Goal: Navigation & Orientation: Find specific page/section

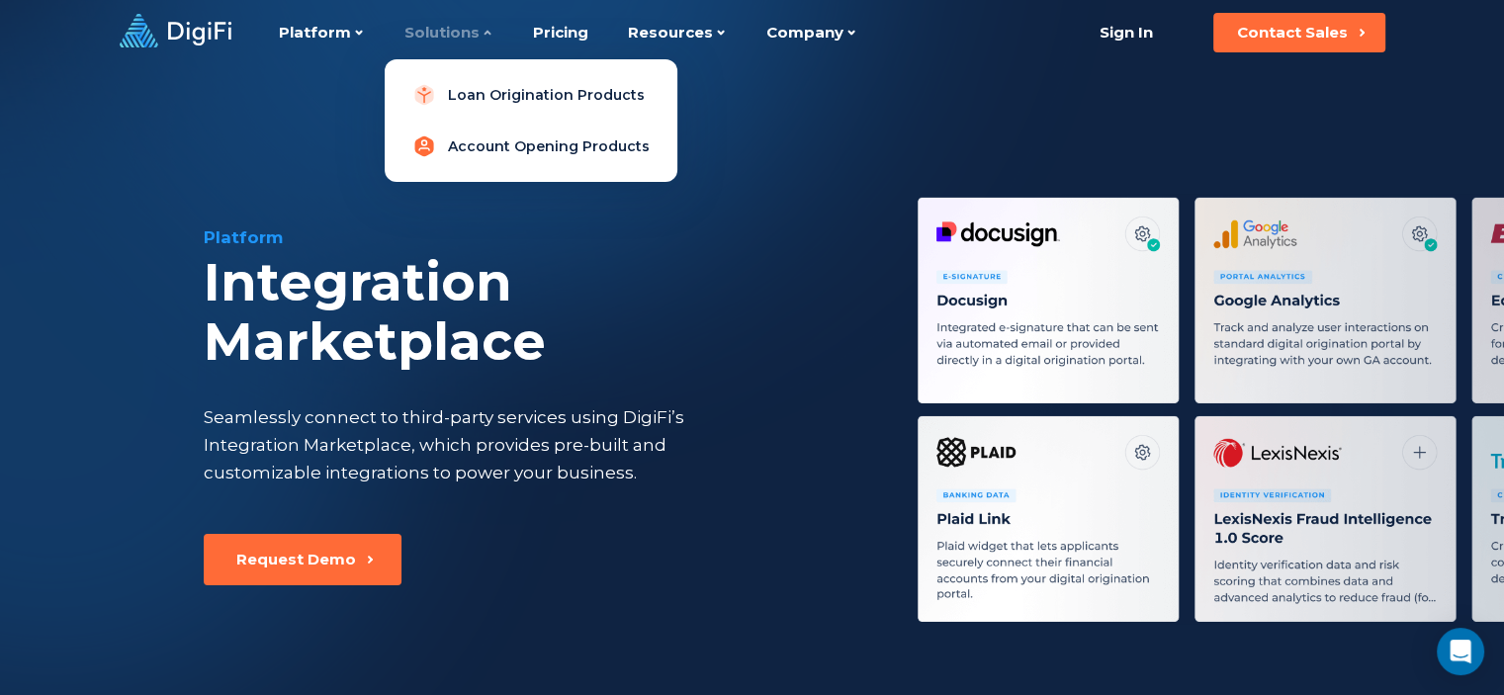
click at [471, 146] on link "Account Opening Products" at bounding box center [530, 147] width 261 height 40
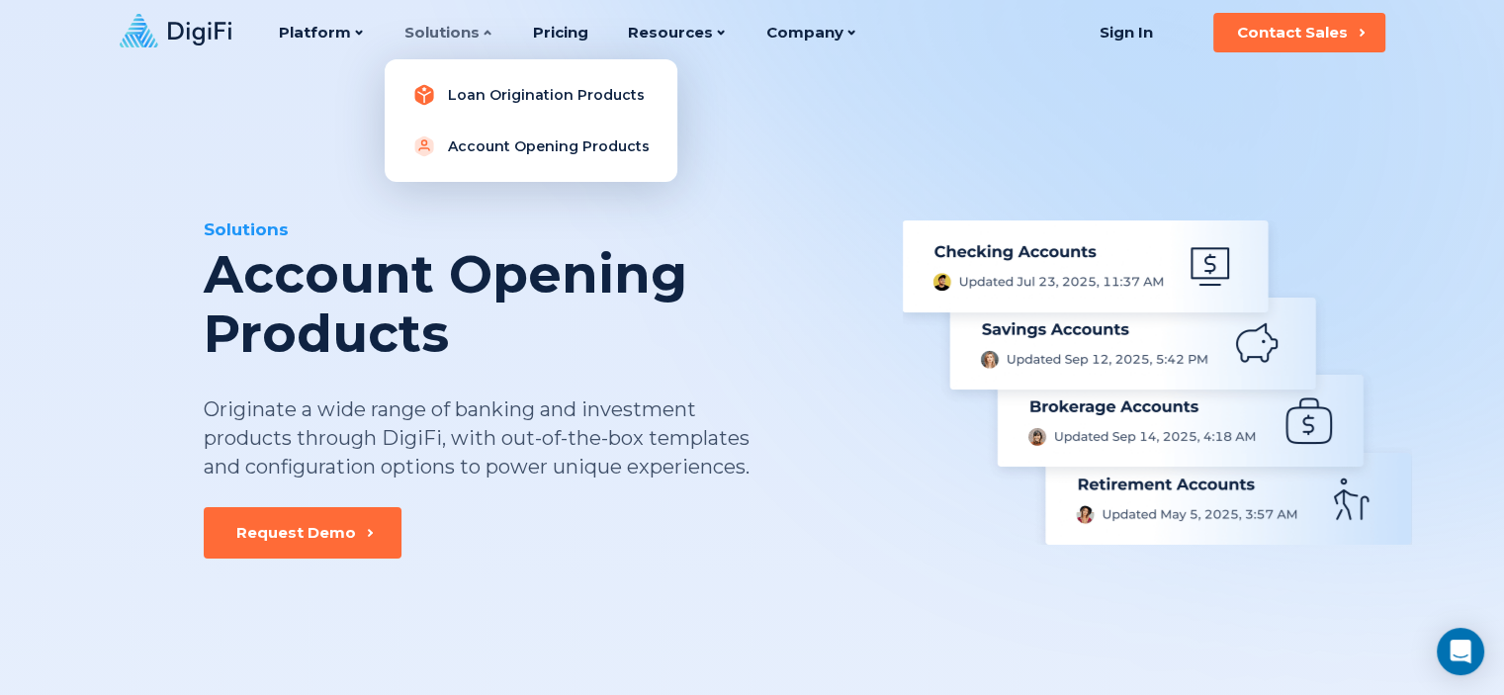
click at [471, 94] on link "Loan Origination Products" at bounding box center [530, 95] width 261 height 40
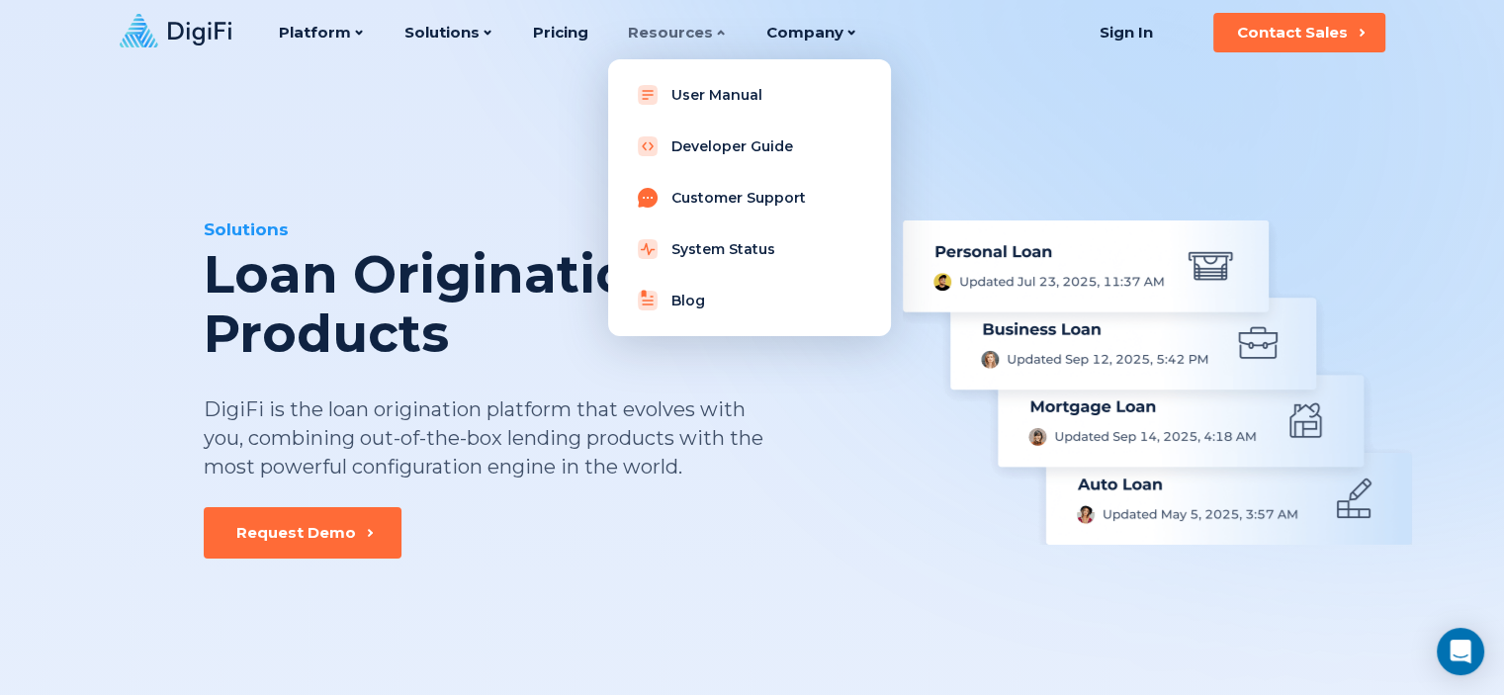
click at [685, 203] on link "Customer Support" at bounding box center [749, 198] width 251 height 40
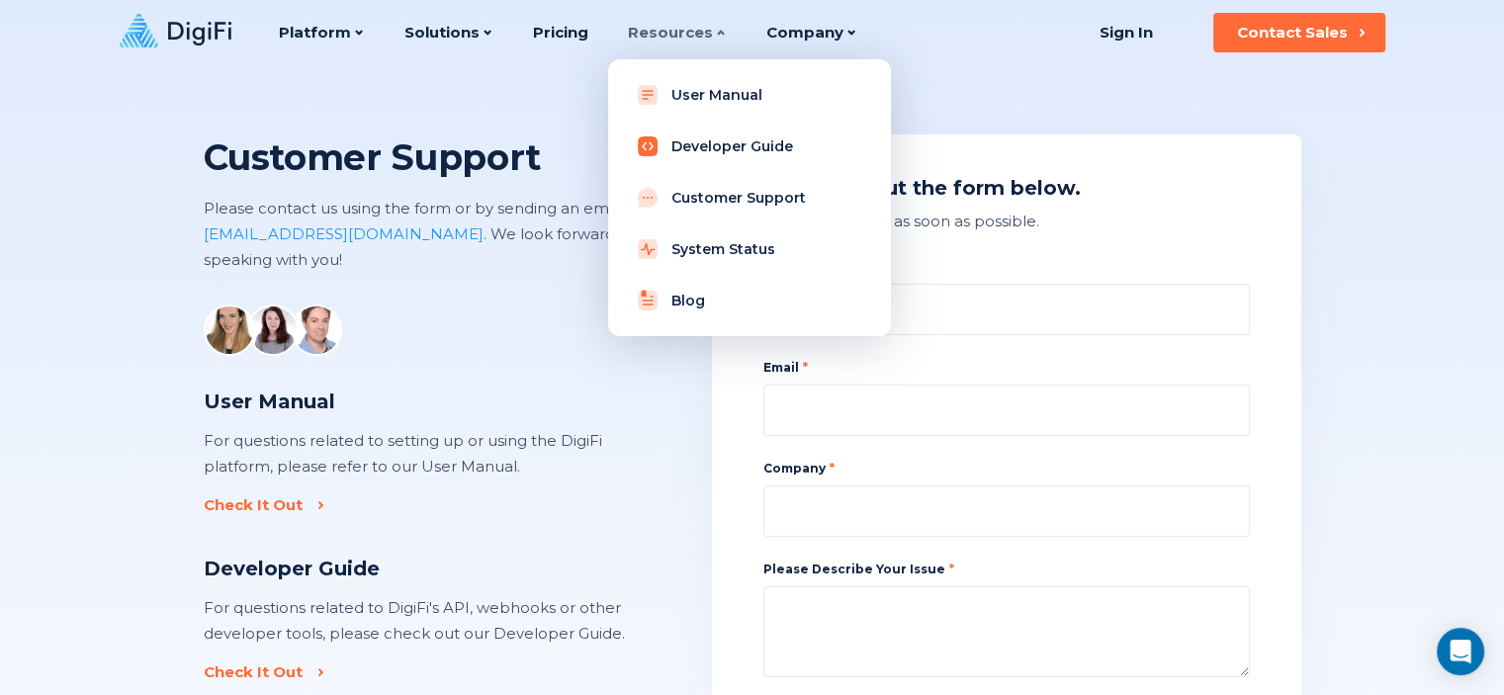
click at [708, 142] on link "Developer Guide" at bounding box center [749, 147] width 251 height 40
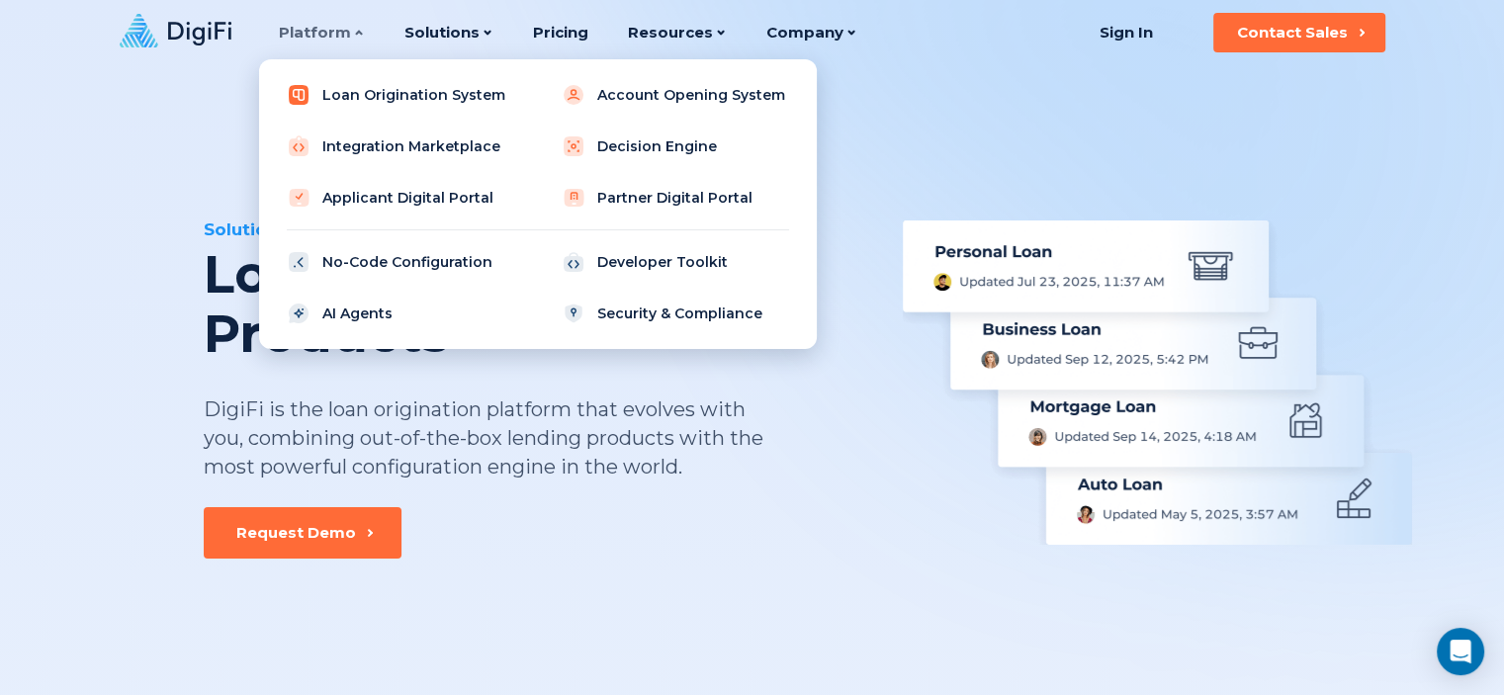
click at [349, 104] on link "Loan Origination System" at bounding box center [400, 95] width 251 height 40
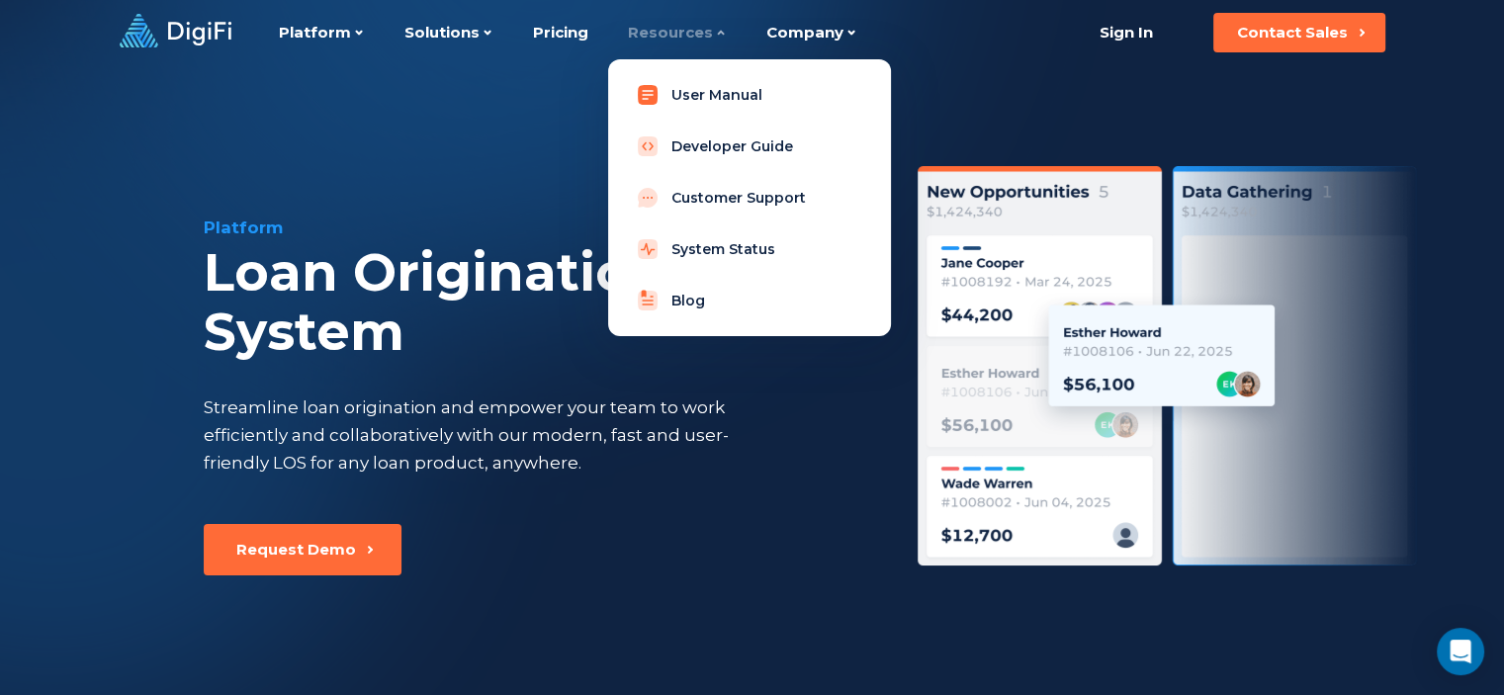
click at [704, 93] on link "User Manual" at bounding box center [749, 95] width 251 height 40
click at [677, 303] on link "Blog" at bounding box center [749, 301] width 251 height 40
